Goal: Information Seeking & Learning: Learn about a topic

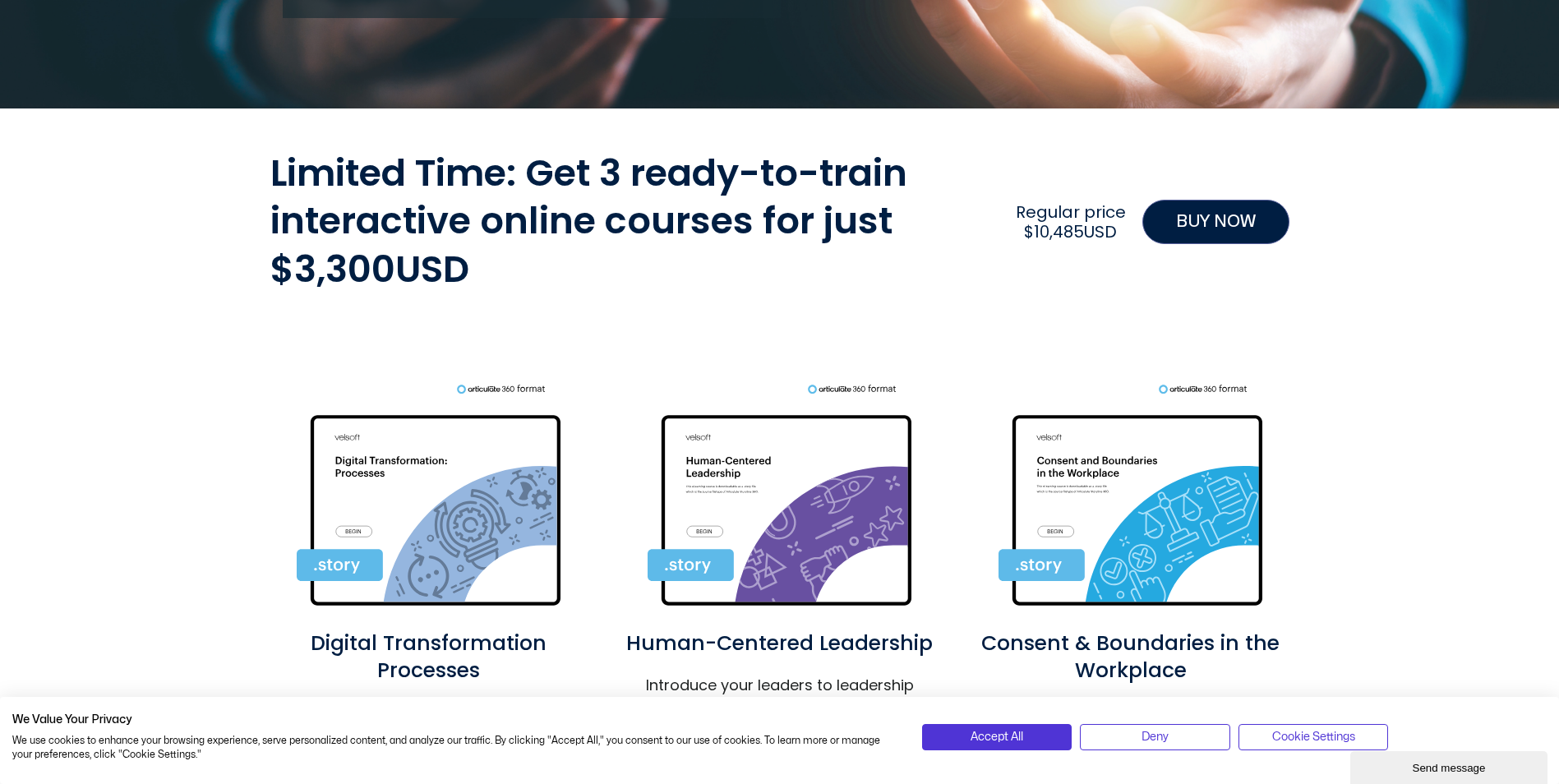
scroll to position [575, 0]
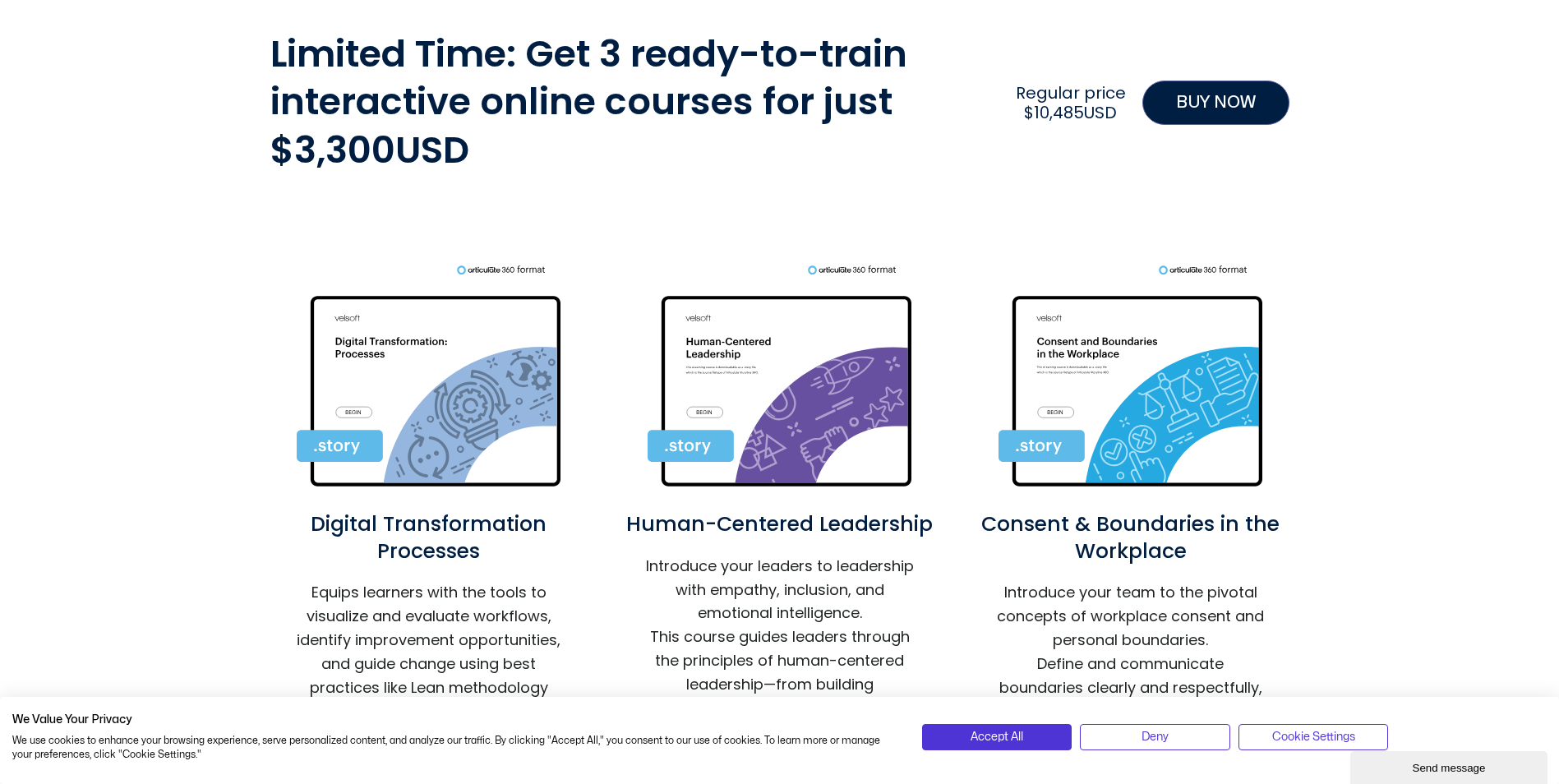
click at [777, 395] on img at bounding box center [780, 379] width 264 height 230
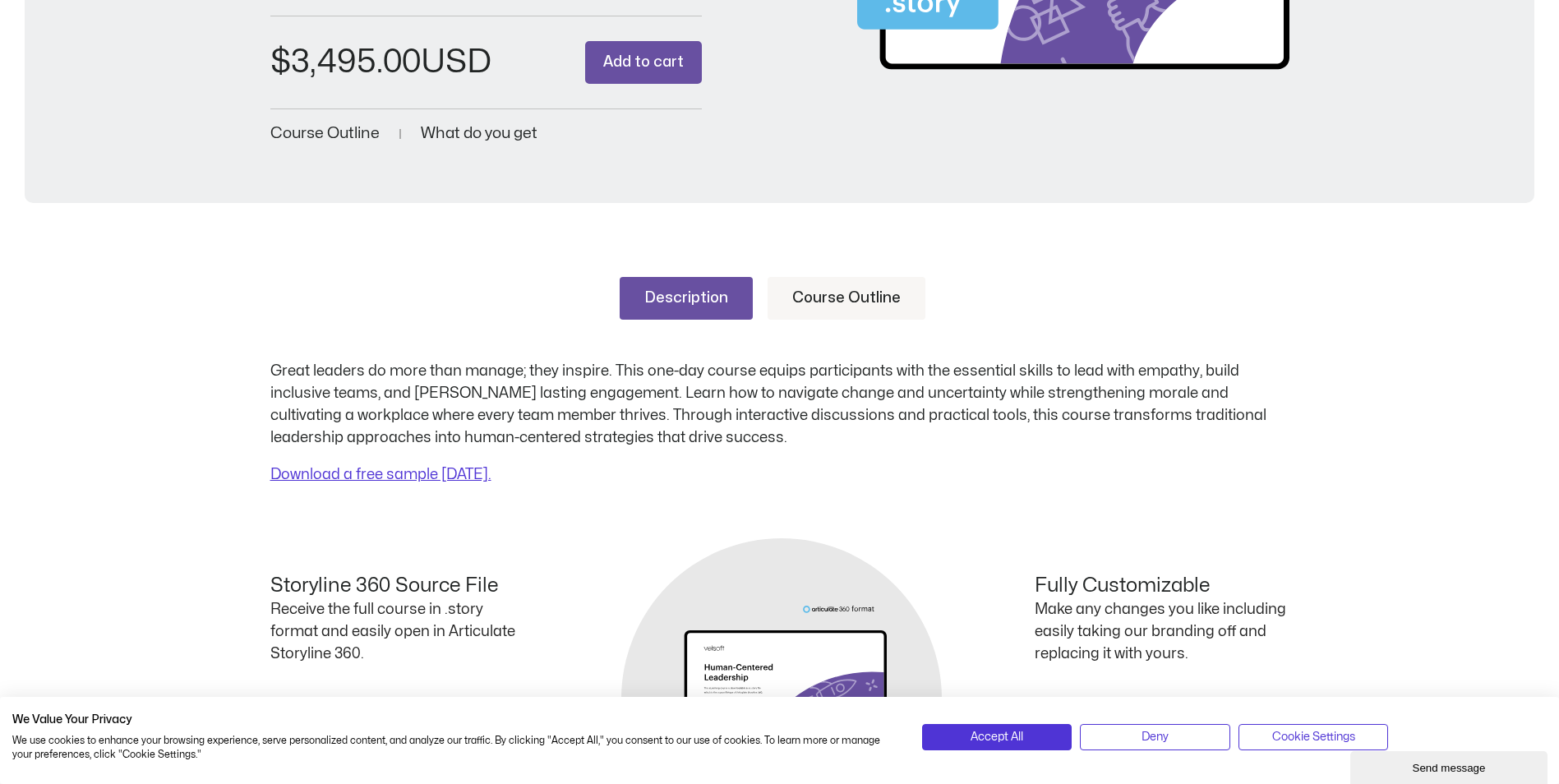
scroll to position [493, 0]
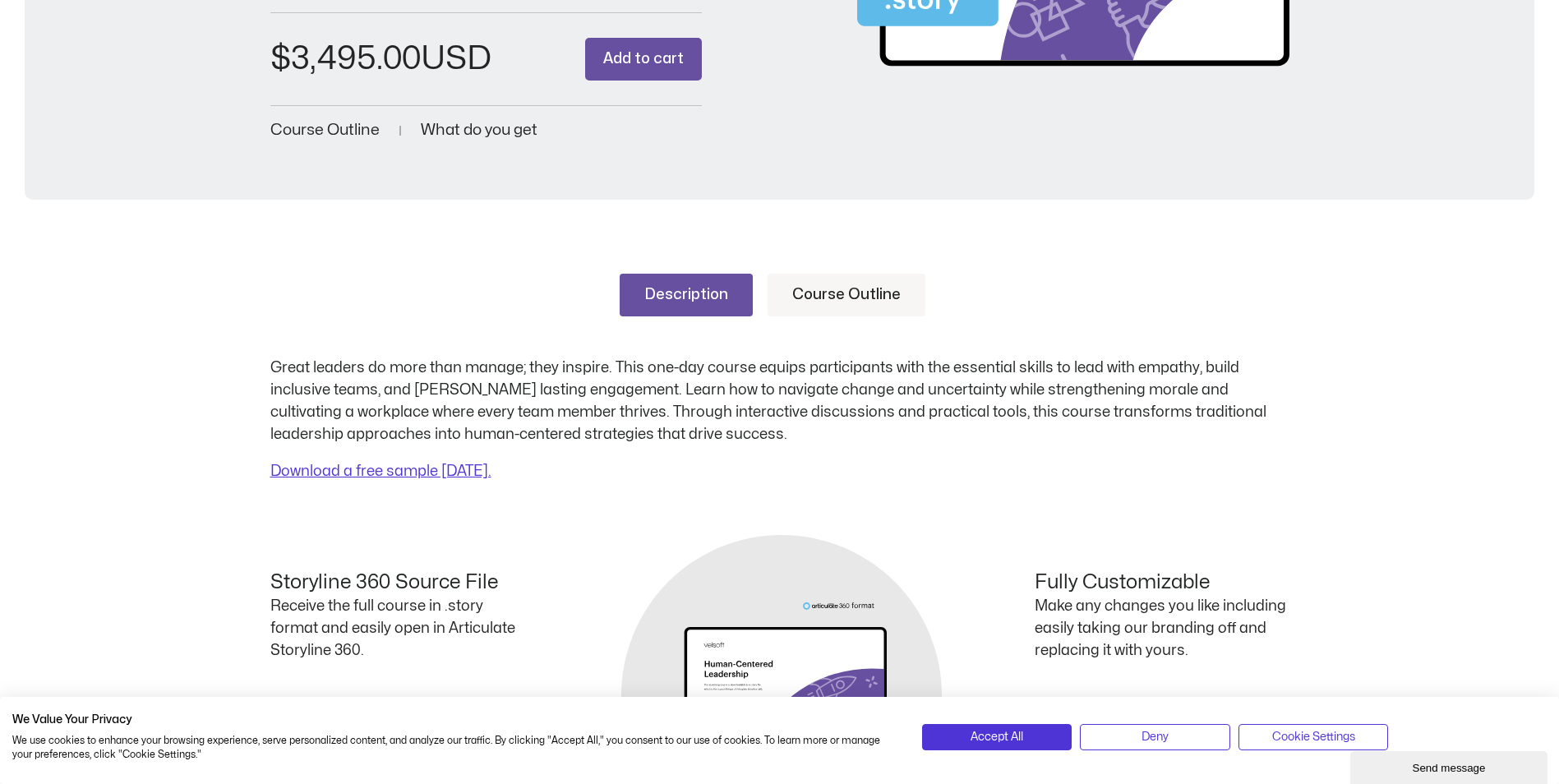
click at [846, 294] on link "Course Outline" at bounding box center [846, 294] width 158 height 42
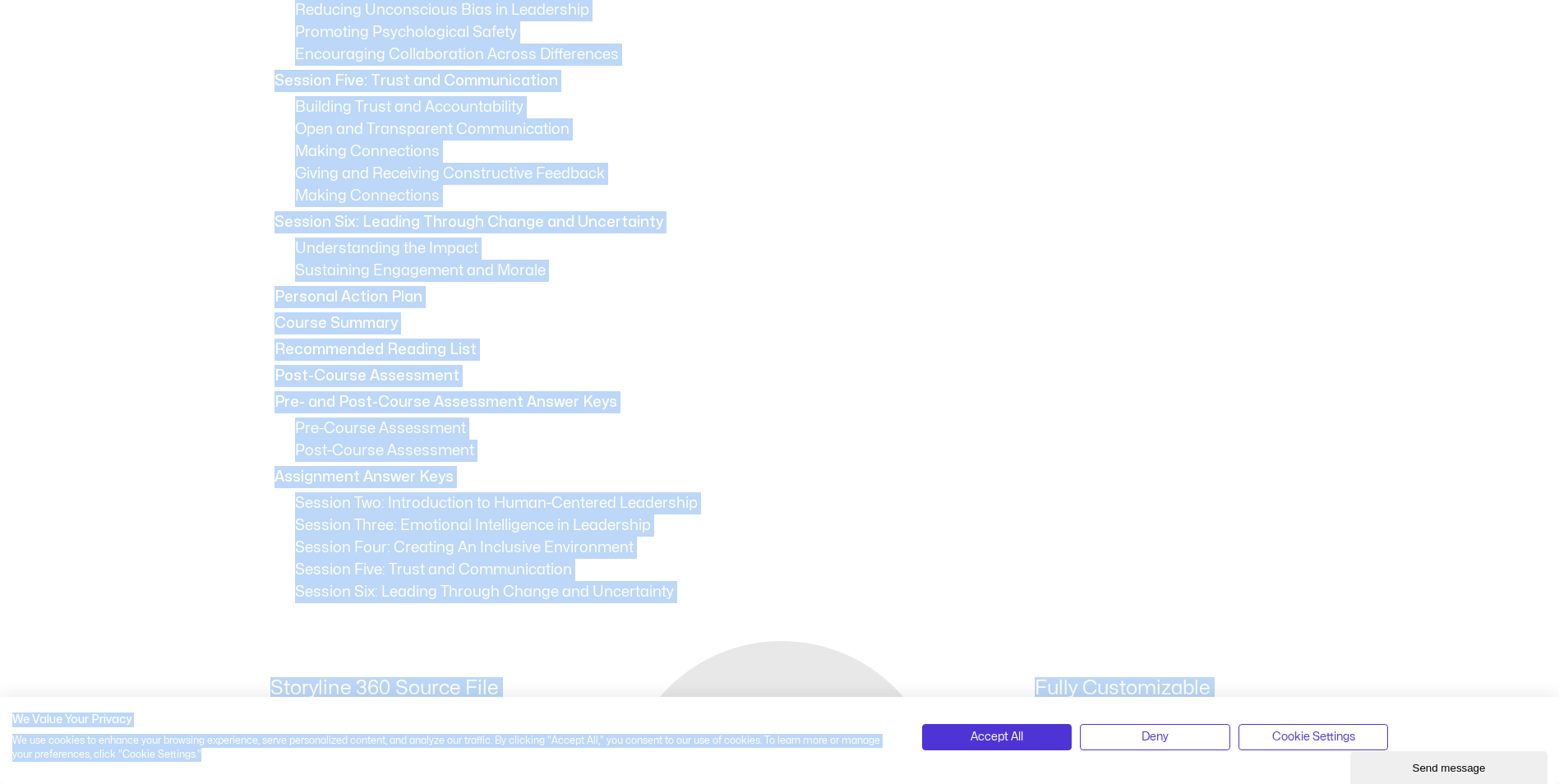
scroll to position [1217, 0]
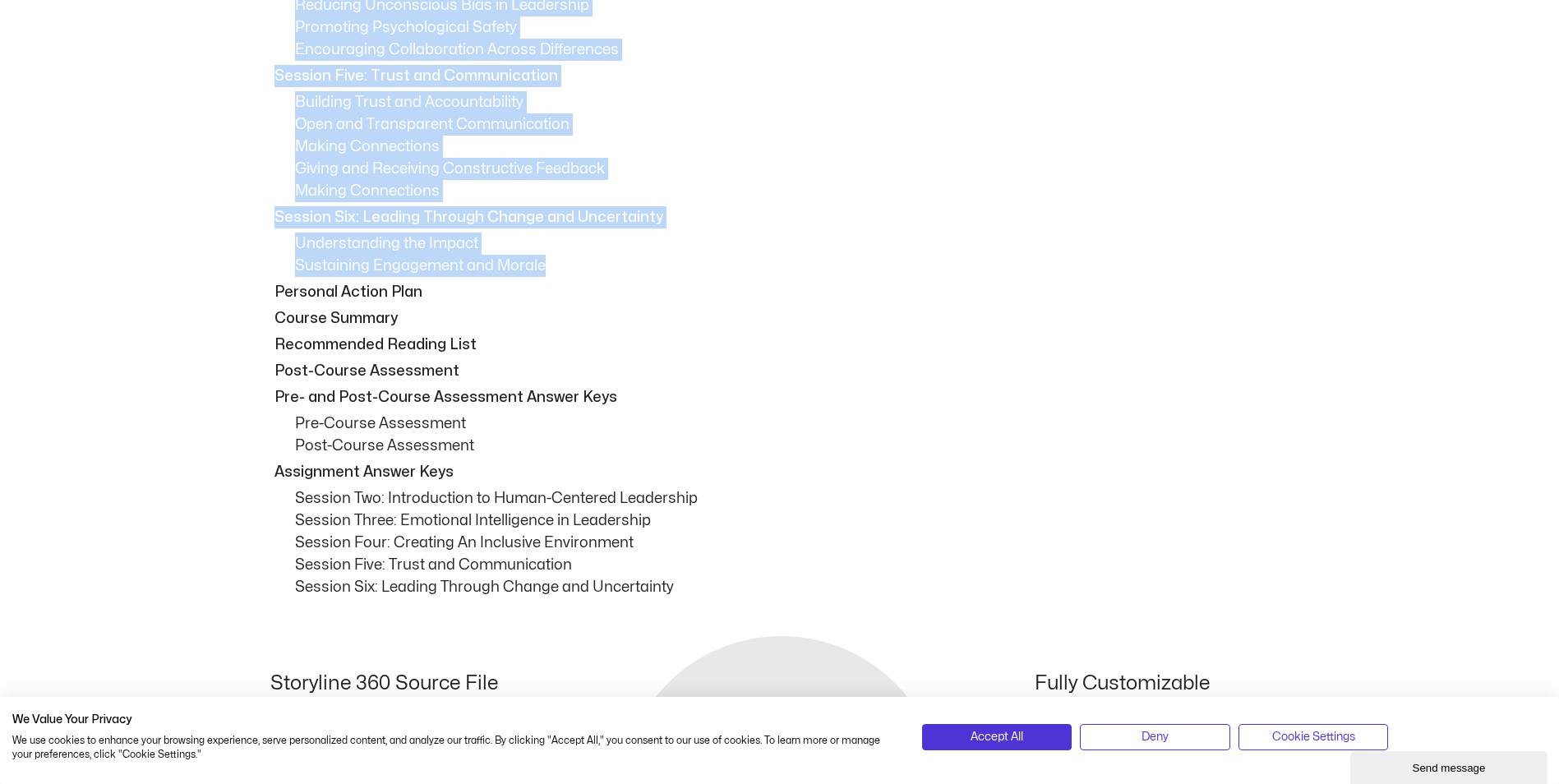
drag, startPoint x: 276, startPoint y: 114, endPoint x: 564, endPoint y: 270, distance: 327.5
click at [564, 270] on div "Session One: Course Overview Course Overview Learning Objectives Pre-Assignment…" at bounding box center [780, 116] width 1019 height 965
drag, startPoint x: 564, startPoint y: 270, endPoint x: 519, endPoint y: 218, distance: 68.8
copy div "Session One: Course Overview Course Overview Learning Objectives Pre-Assignment…"
